Goal: Information Seeking & Learning: Learn about a topic

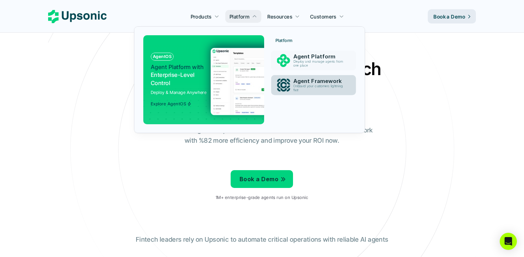
click at [311, 84] on p "Agent Framework" at bounding box center [320, 81] width 53 height 6
click at [311, 84] on p "Agent Framework" at bounding box center [320, 81] width 55 height 7
click at [298, 80] on p "Agent Framework" at bounding box center [320, 81] width 55 height 7
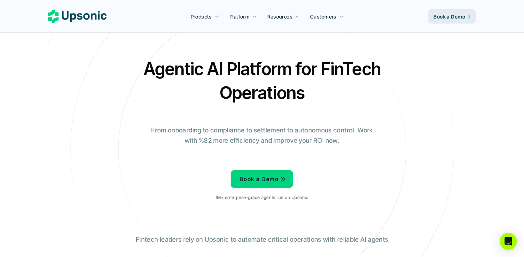
click at [105, 17] on use at bounding box center [77, 16] width 58 height 13
click at [83, 17] on icon at bounding box center [77, 16] width 58 height 13
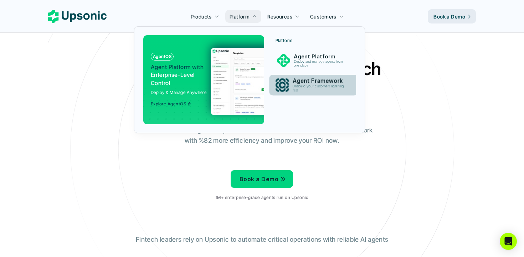
click at [294, 86] on p "Onboard your customers lightning fast" at bounding box center [320, 88] width 55 height 8
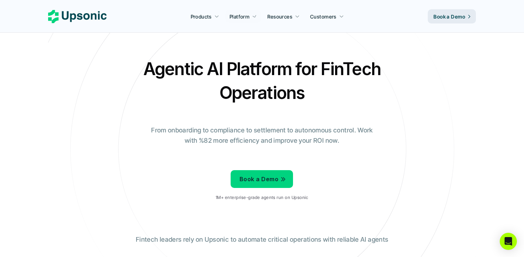
click at [416, 86] on div "Agentic AI Platform for FinTech Operations From onboarding to compliance to set…" at bounding box center [261, 132] width 417 height 150
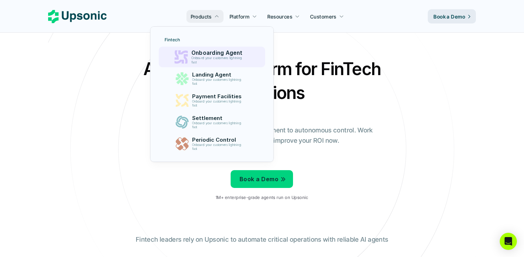
click at [208, 57] on p "Onboard your customers lightning fast" at bounding box center [218, 60] width 54 height 8
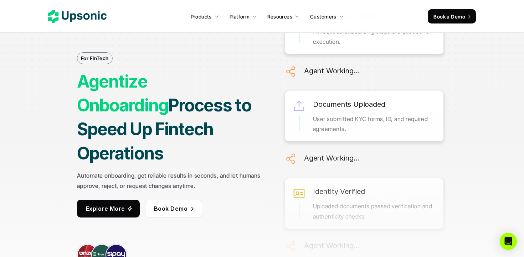
click at [72, 17] on icon at bounding box center [77, 16] width 58 height 13
